Goal: Task Accomplishment & Management: Use online tool/utility

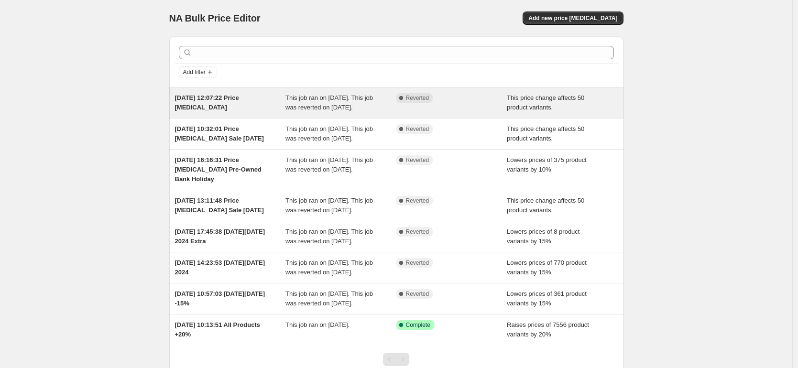
click at [199, 106] on span "[DATE] 12:07:22 Price [MEDICAL_DATA]" at bounding box center [207, 102] width 64 height 17
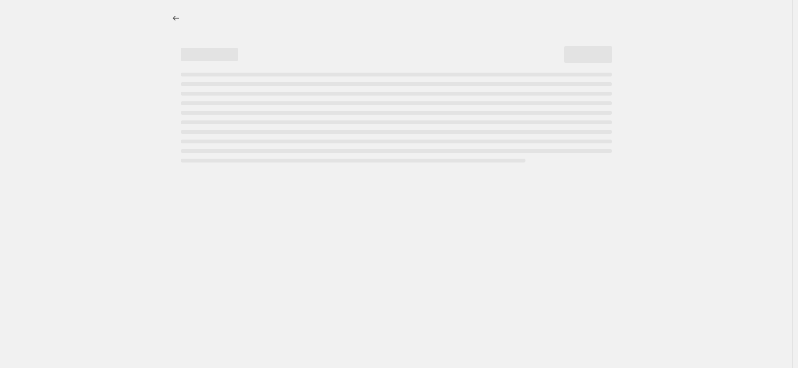
select select "pc"
select select "tag"
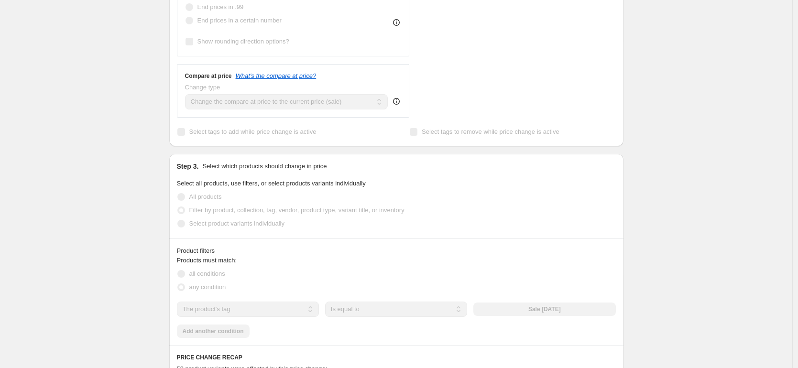
scroll to position [353, 0]
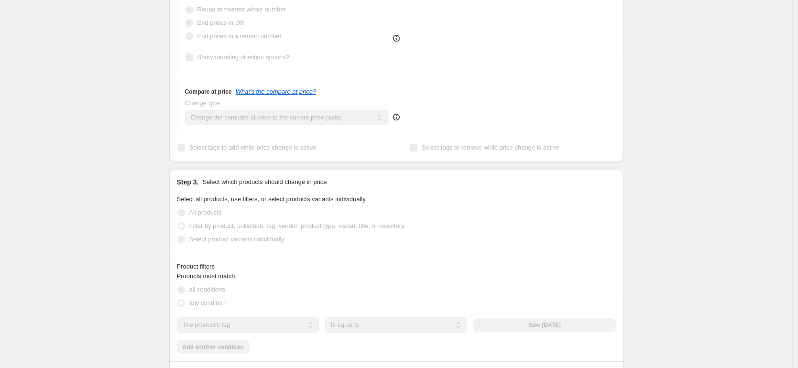
drag, startPoint x: 798, startPoint y: 114, endPoint x: 797, endPoint y: 88, distance: 26.3
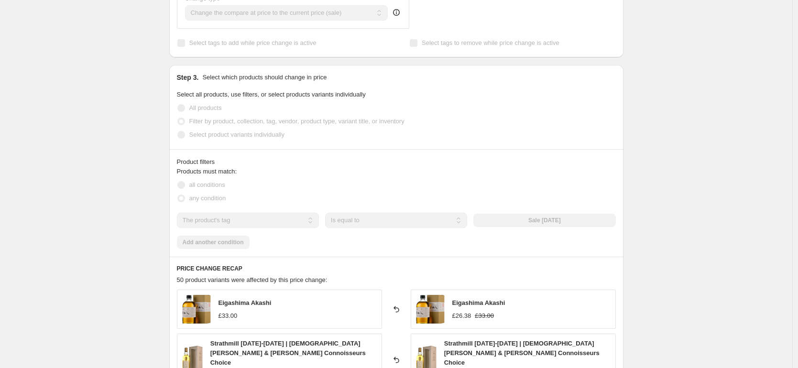
scroll to position [443, 0]
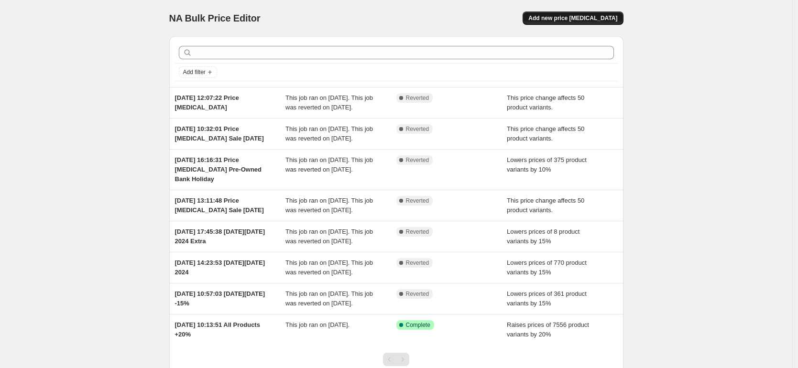
click at [584, 15] on span "Add new price [MEDICAL_DATA]" at bounding box center [573, 18] width 89 height 8
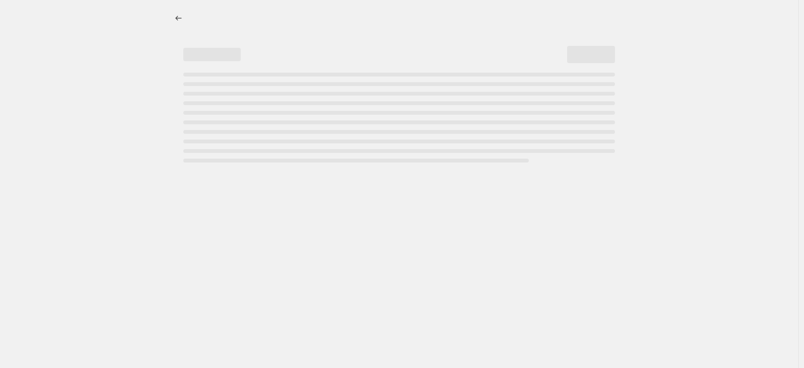
select select "percentage"
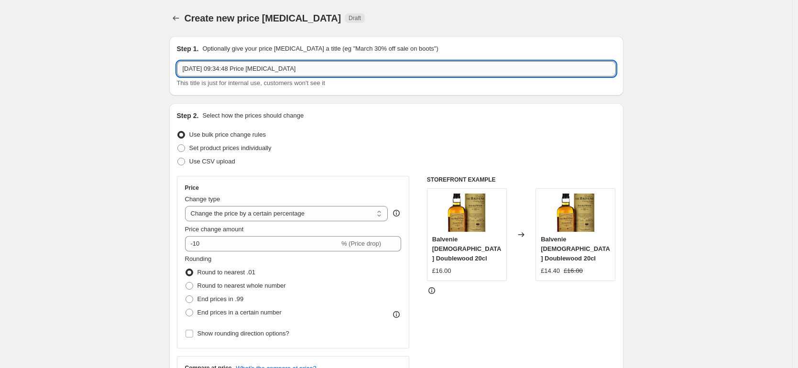
drag, startPoint x: 320, startPoint y: 68, endPoint x: 306, endPoint y: 68, distance: 13.9
click at [306, 68] on input "19 Aug 2025, 09:34:48 Price change job" at bounding box center [396, 68] width 439 height 15
type input "19 Aug 2025, 09:34:48 Price change job Flash Sale"
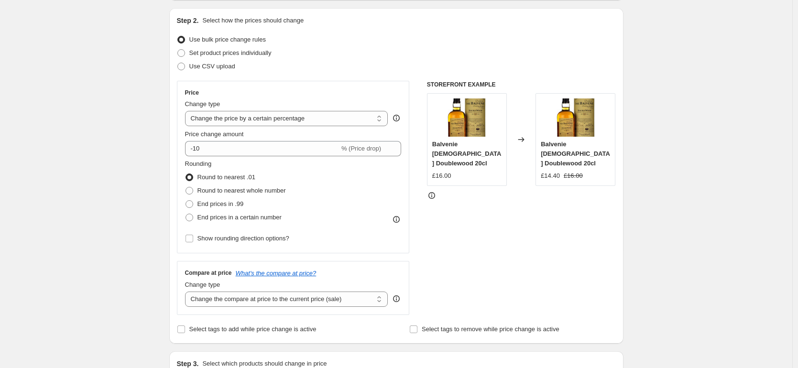
scroll to position [96, 0]
click at [260, 117] on select "Change the price to a certain amount Change the price by a certain amount Chang…" at bounding box center [286, 118] width 203 height 15
select select "pc"
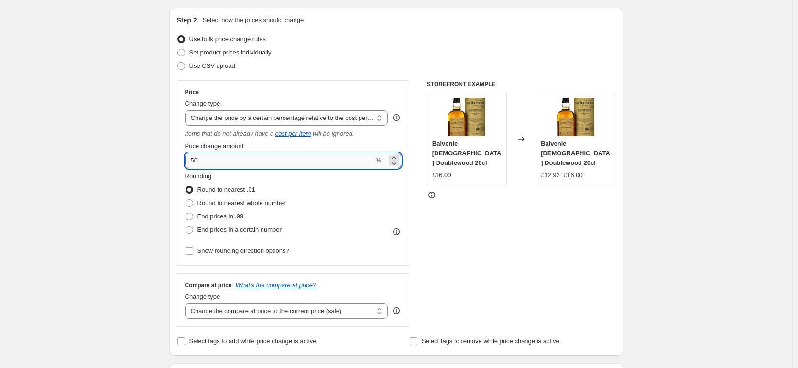
click at [212, 159] on input "50" at bounding box center [279, 160] width 189 height 15
type input "25"
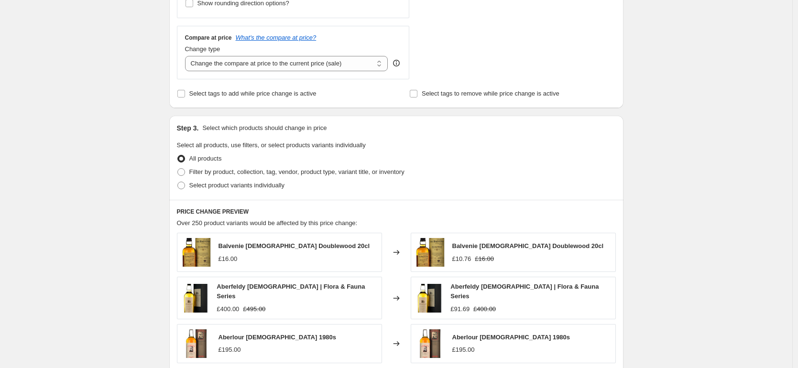
scroll to position [348, 0]
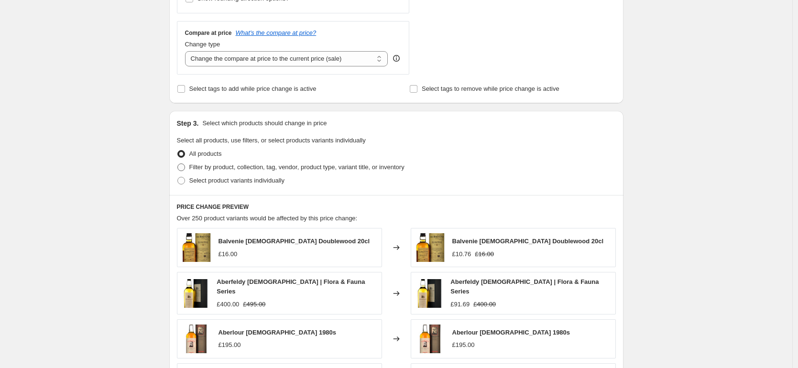
click at [185, 167] on span at bounding box center [181, 168] width 8 height 8
click at [178, 164] on input "Filter by product, collection, tag, vendor, product type, variant title, or inv…" at bounding box center [177, 164] width 0 height 0
radio input "true"
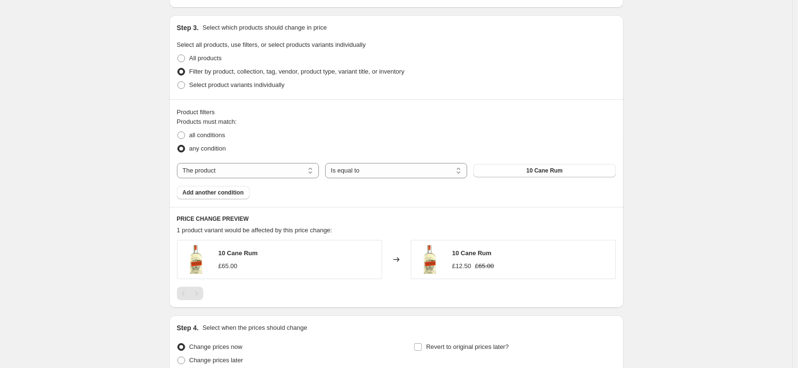
scroll to position [462, 0]
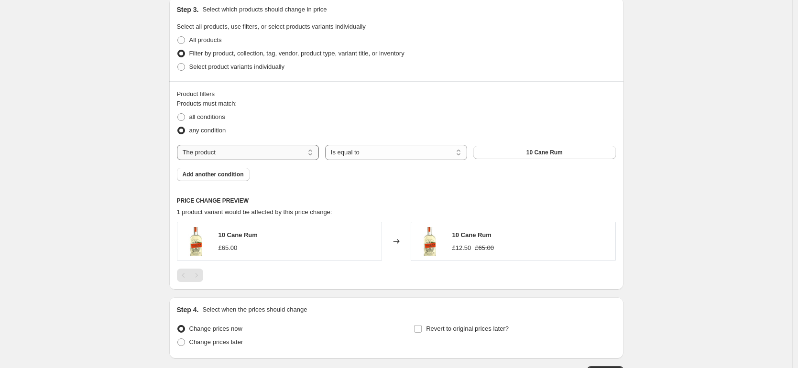
click at [280, 150] on select "The product The product's collection The product's tag The product's vendor The…" at bounding box center [248, 152] width 142 height 15
select select "tag"
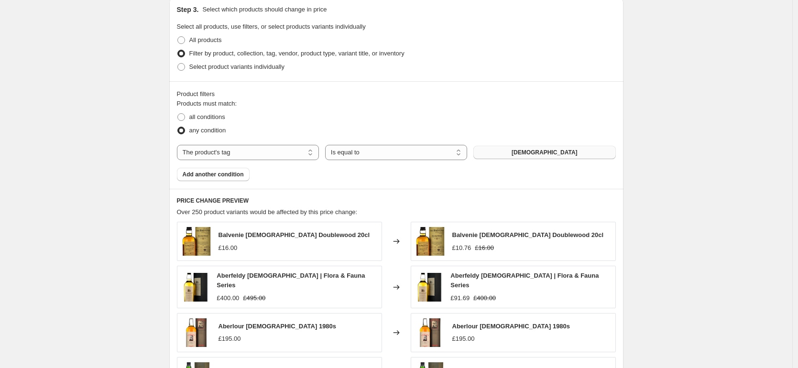
click at [546, 155] on span "10-19 Year Old" at bounding box center [545, 153] width 66 height 8
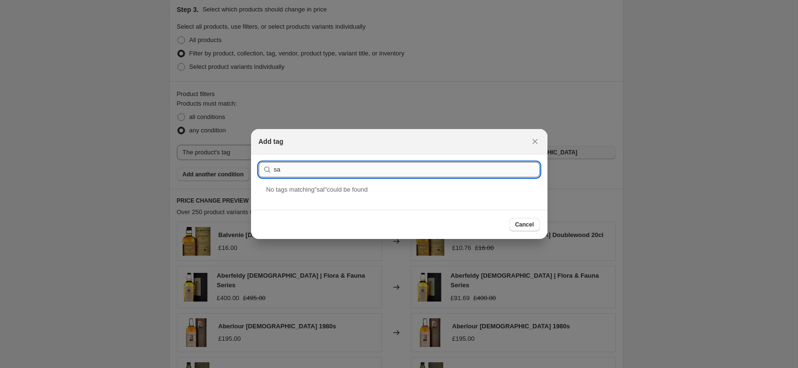
type input "s"
drag, startPoint x: 304, startPoint y: 171, endPoint x: 261, endPoint y: 163, distance: 43.8
click at [261, 163] on div "august" at bounding box center [399, 169] width 281 height 15
type input "Sale August 2025"
click at [303, 199] on div "Sale August 2025" at bounding box center [399, 197] width 297 height 25
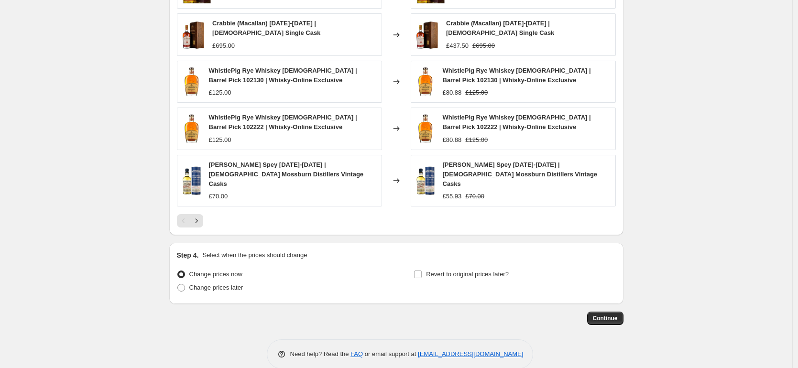
scroll to position [720, 0]
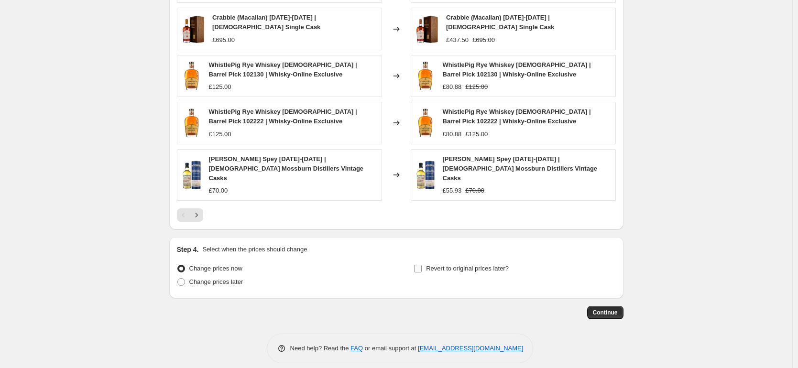
click at [420, 265] on input "Revert to original prices later?" at bounding box center [418, 269] width 8 height 8
checkbox input "true"
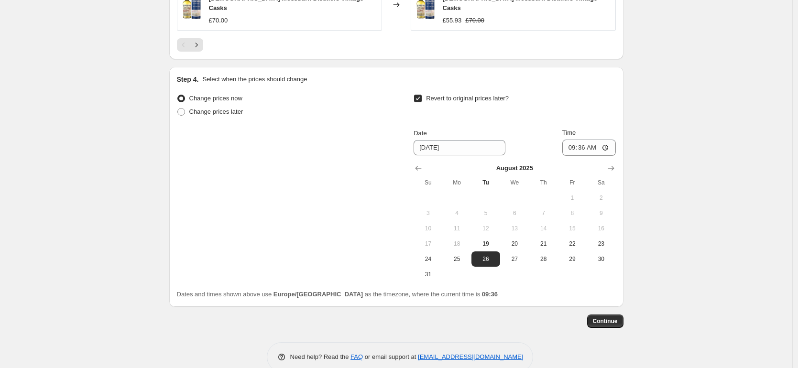
scroll to position [899, 0]
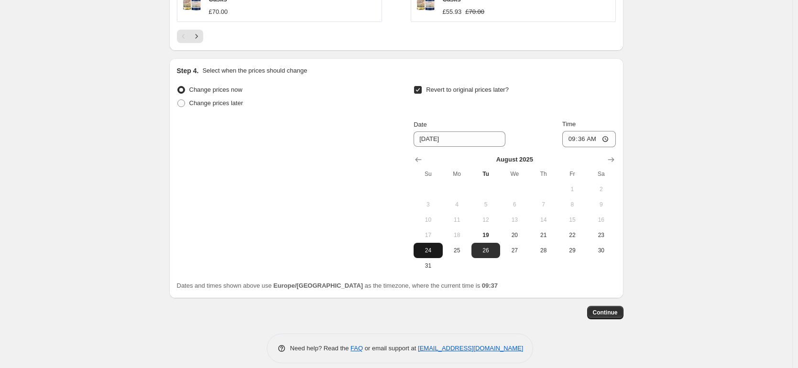
click at [428, 247] on span "24" at bounding box center [428, 251] width 21 height 8
type input "8/24/2025"
click at [586, 131] on input "09:36" at bounding box center [590, 139] width 54 height 16
type input "11:59"
click at [608, 309] on span "Continue" at bounding box center [605, 313] width 25 height 8
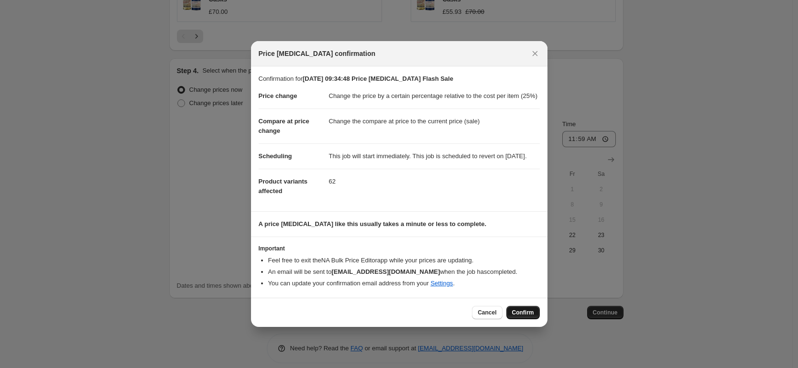
click at [525, 317] on span "Confirm" at bounding box center [523, 313] width 22 height 8
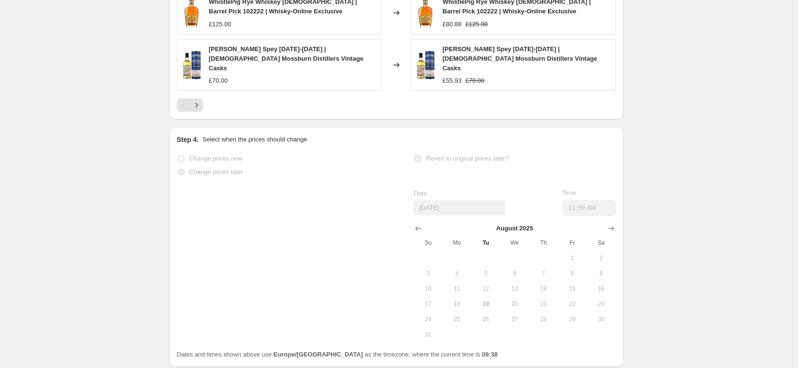
scroll to position [924, 0]
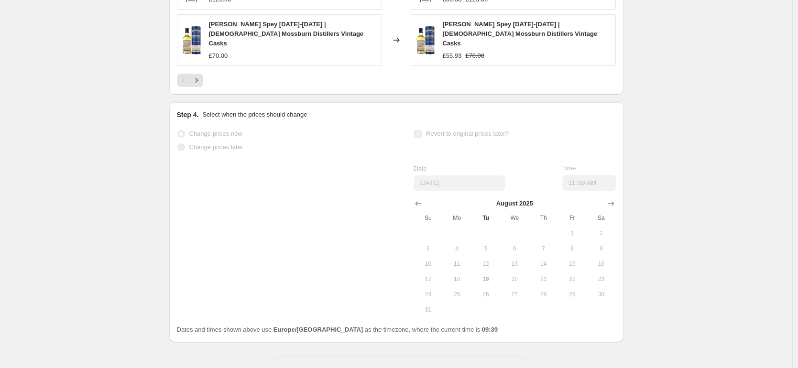
select select "pc"
select select "tag"
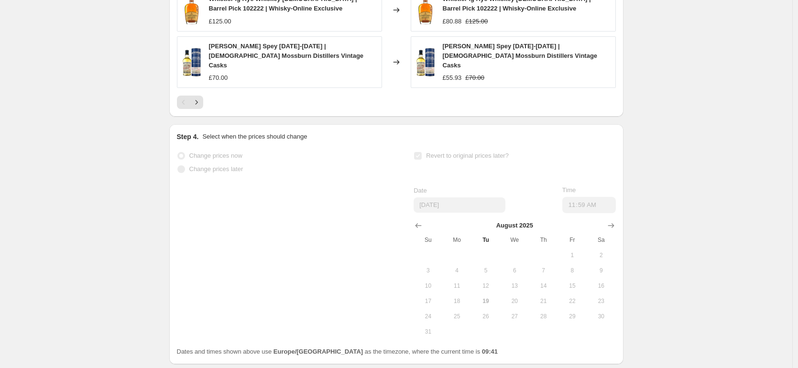
scroll to position [0, 0]
